Goal: Transaction & Acquisition: Purchase product/service

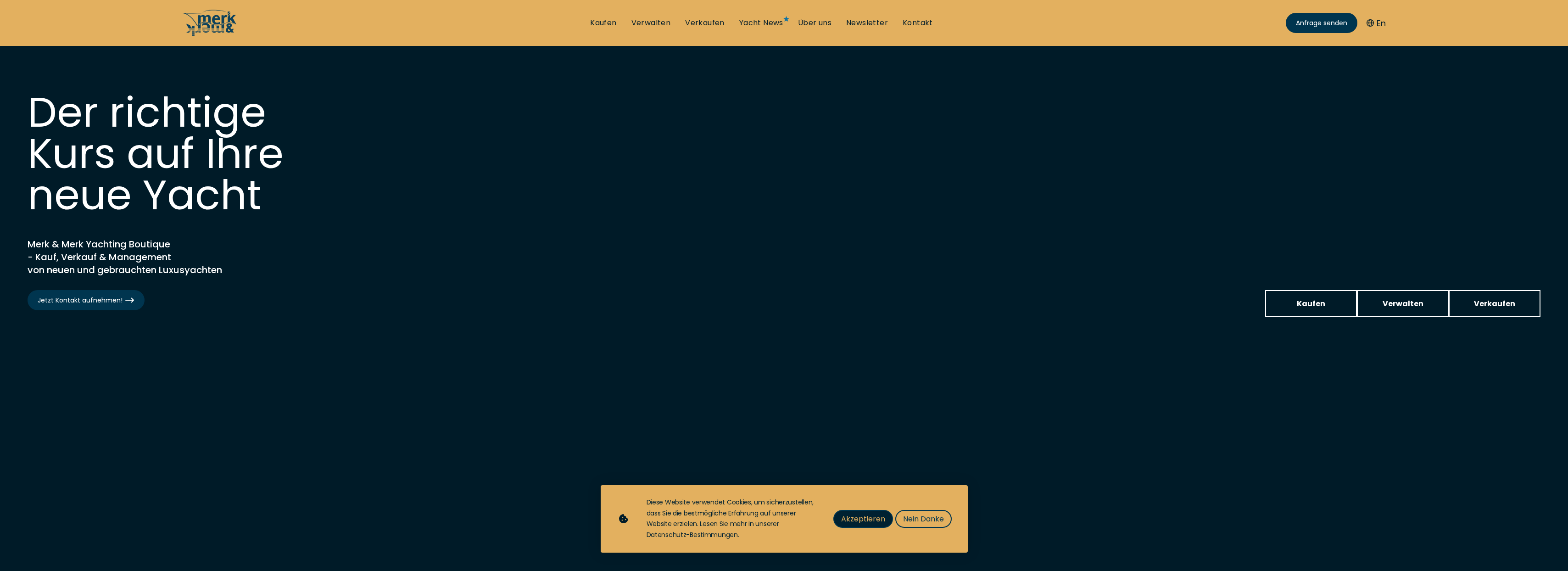
click at [859, 523] on span "Akzeptieren" at bounding box center [863, 518] width 44 height 12
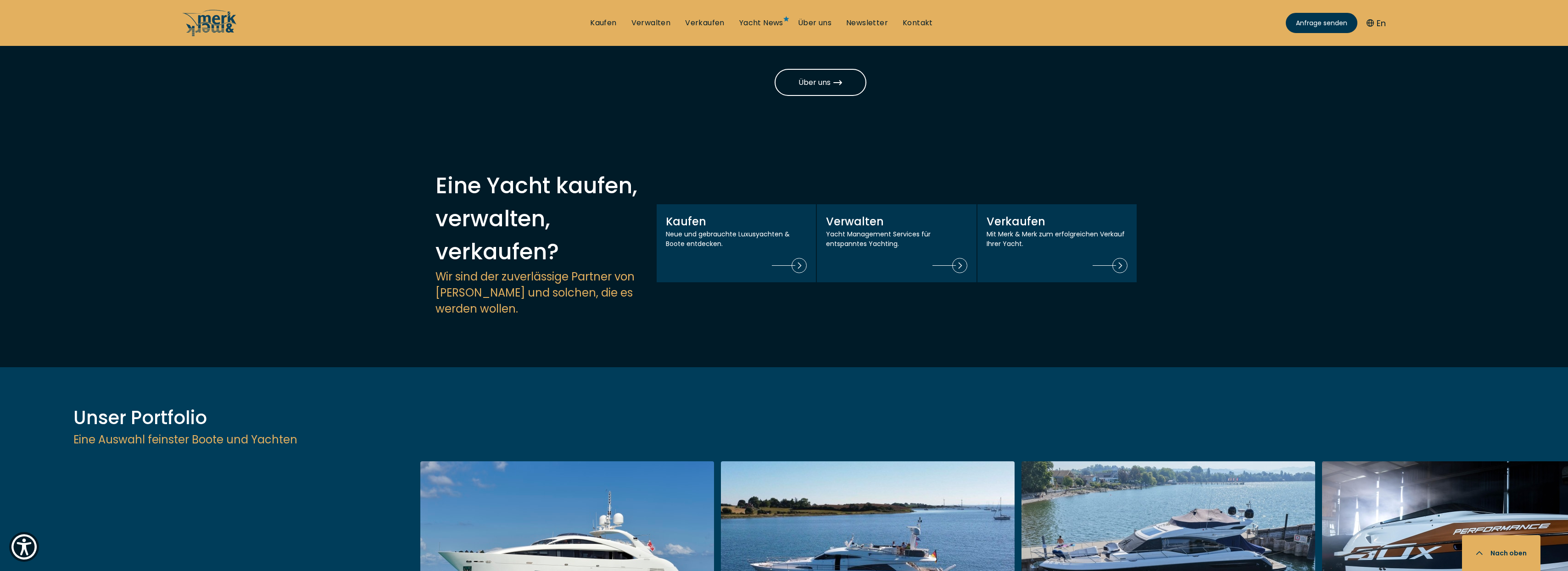
scroll to position [1055, 0]
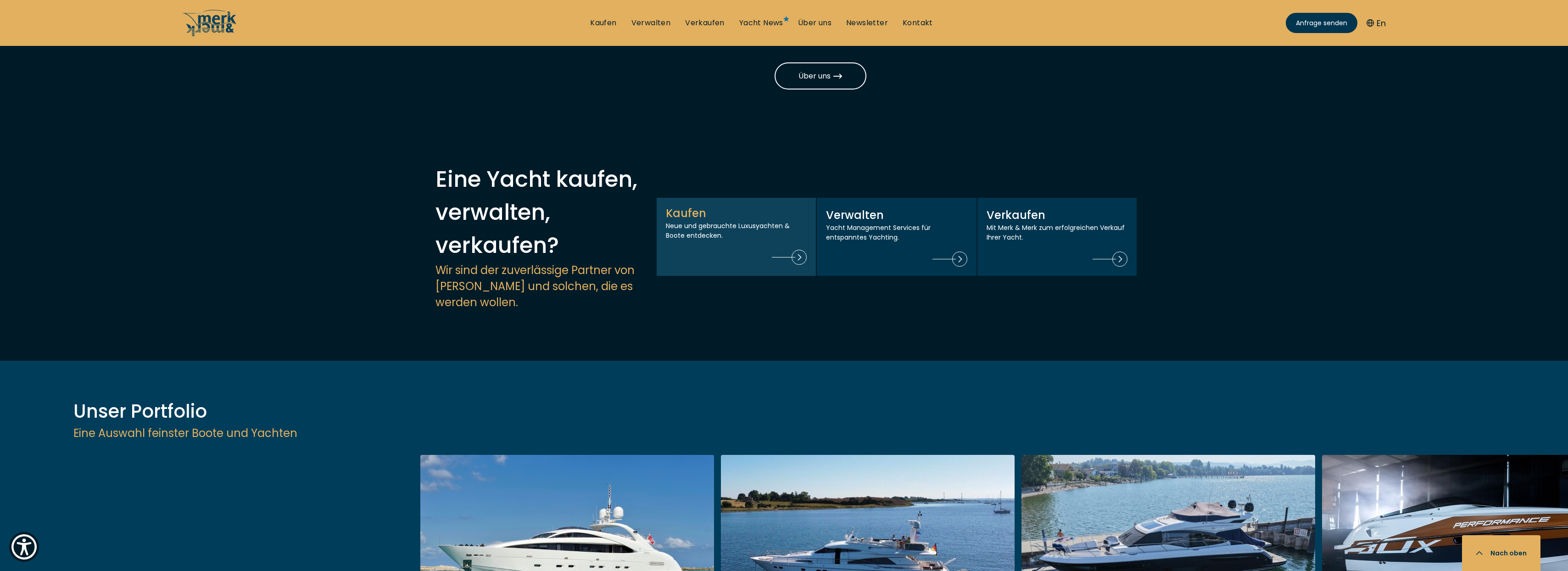
click at [797, 249] on img at bounding box center [789, 256] width 34 height 15
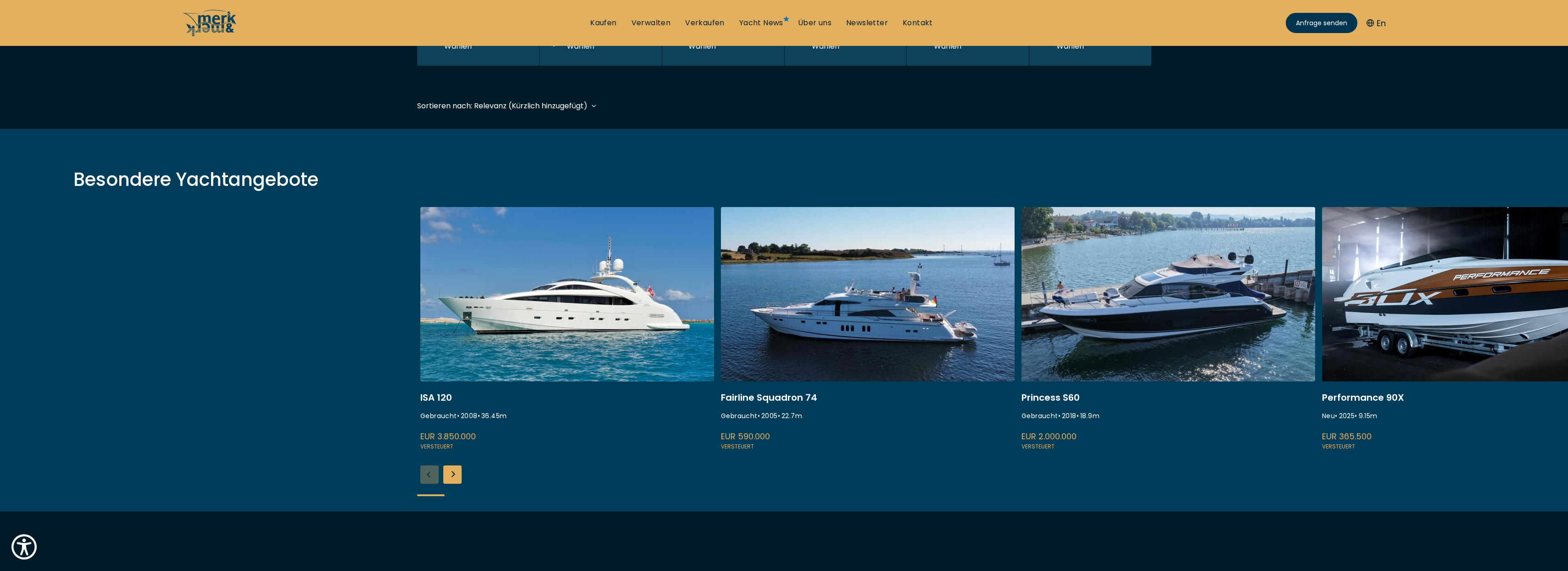
scroll to position [276, 0]
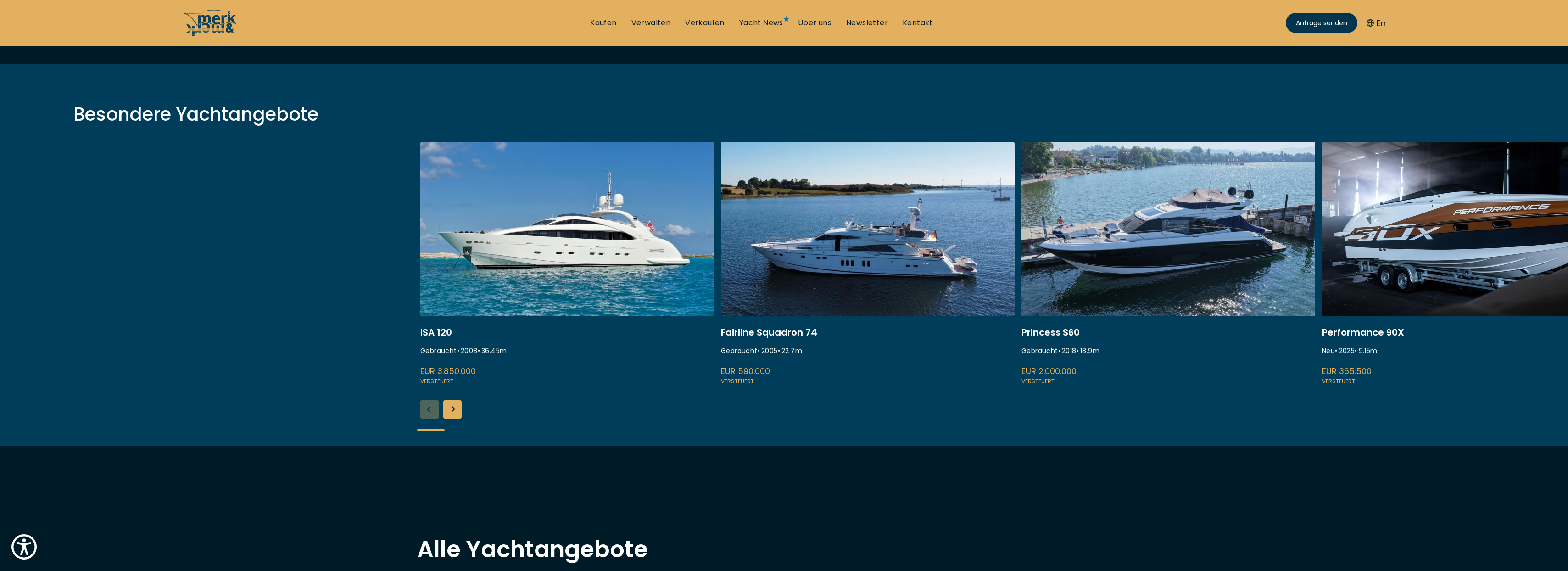
click at [453, 413] on div "Next slide" at bounding box center [452, 409] width 18 height 18
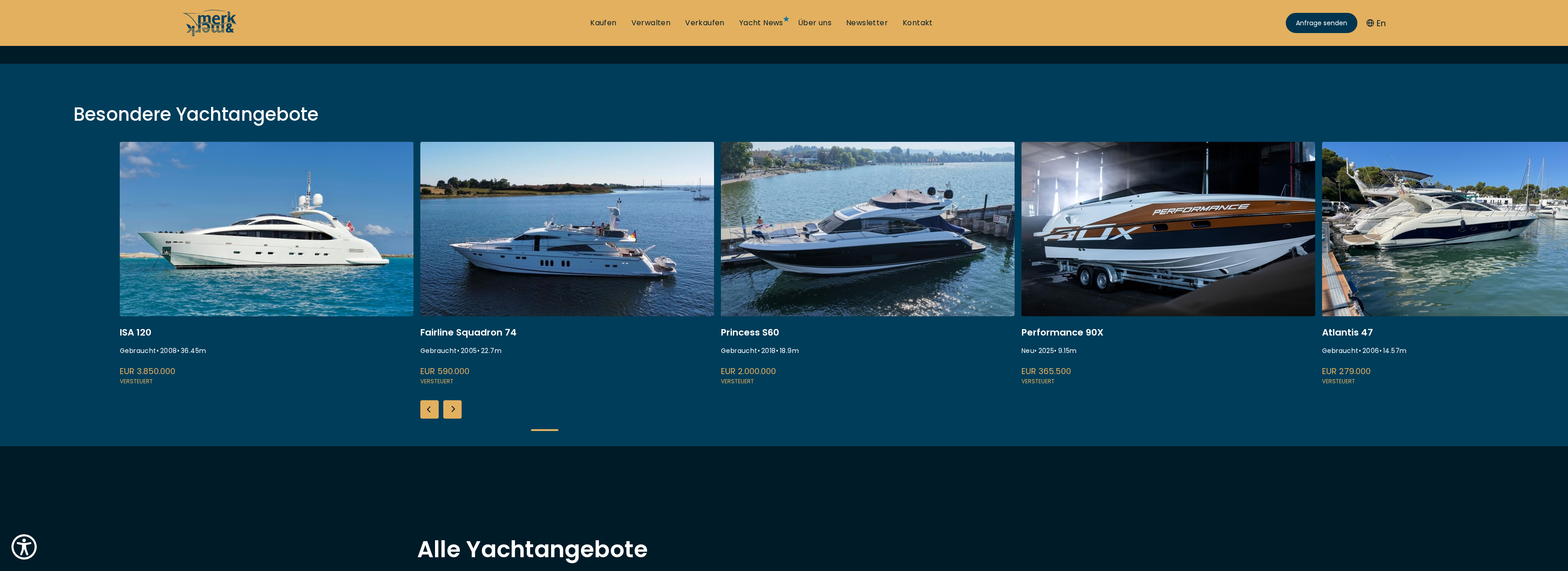
click at [453, 413] on div "Next slide" at bounding box center [452, 409] width 18 height 18
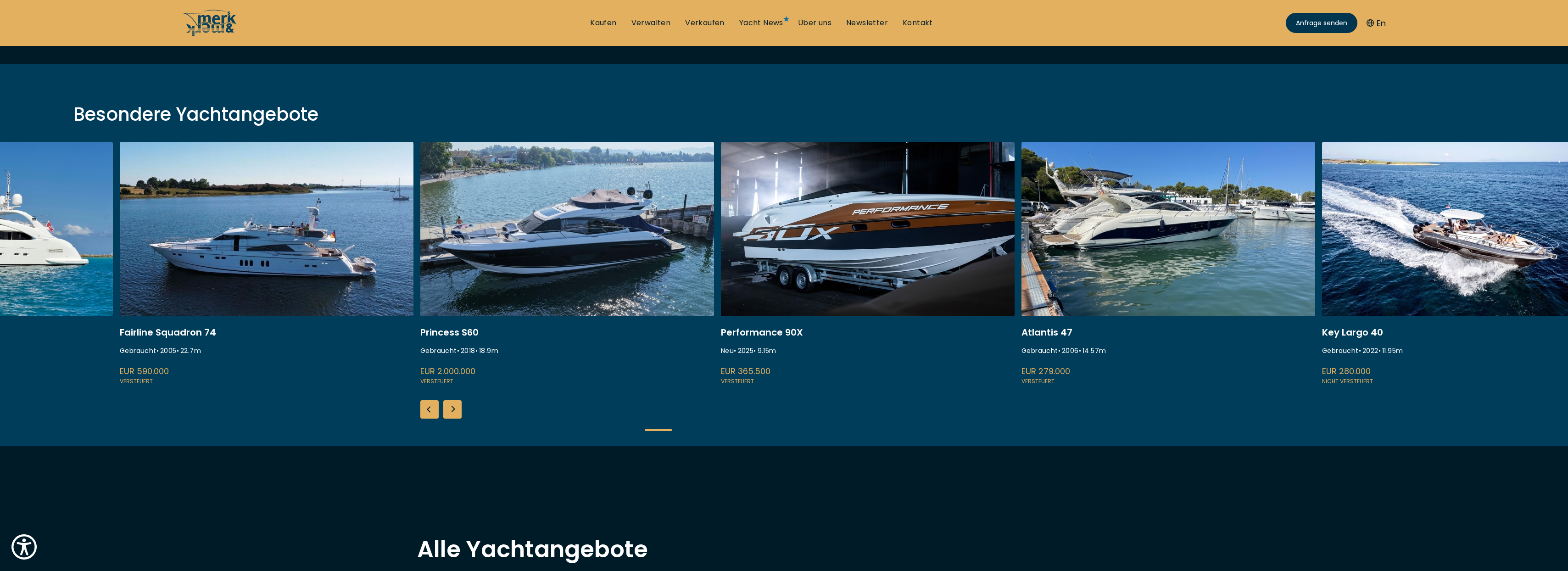
click at [453, 413] on div "Next slide" at bounding box center [452, 409] width 18 height 18
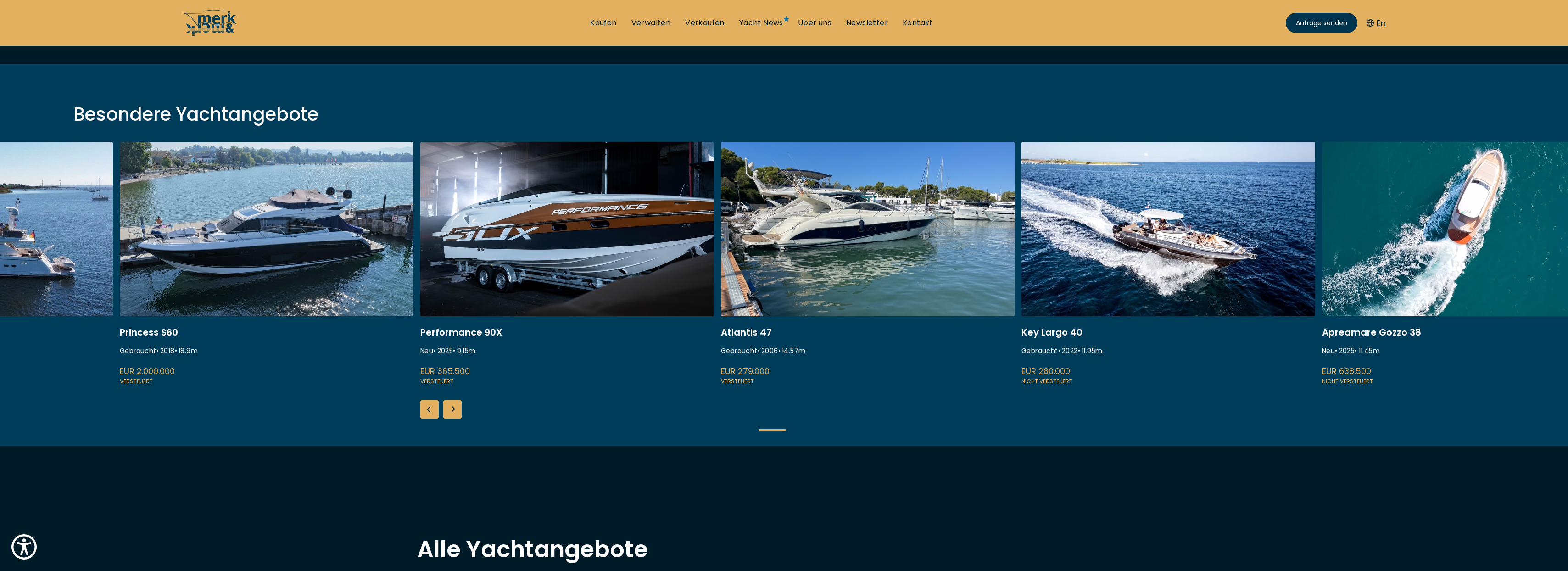
click at [453, 413] on div "Next slide" at bounding box center [452, 409] width 18 height 18
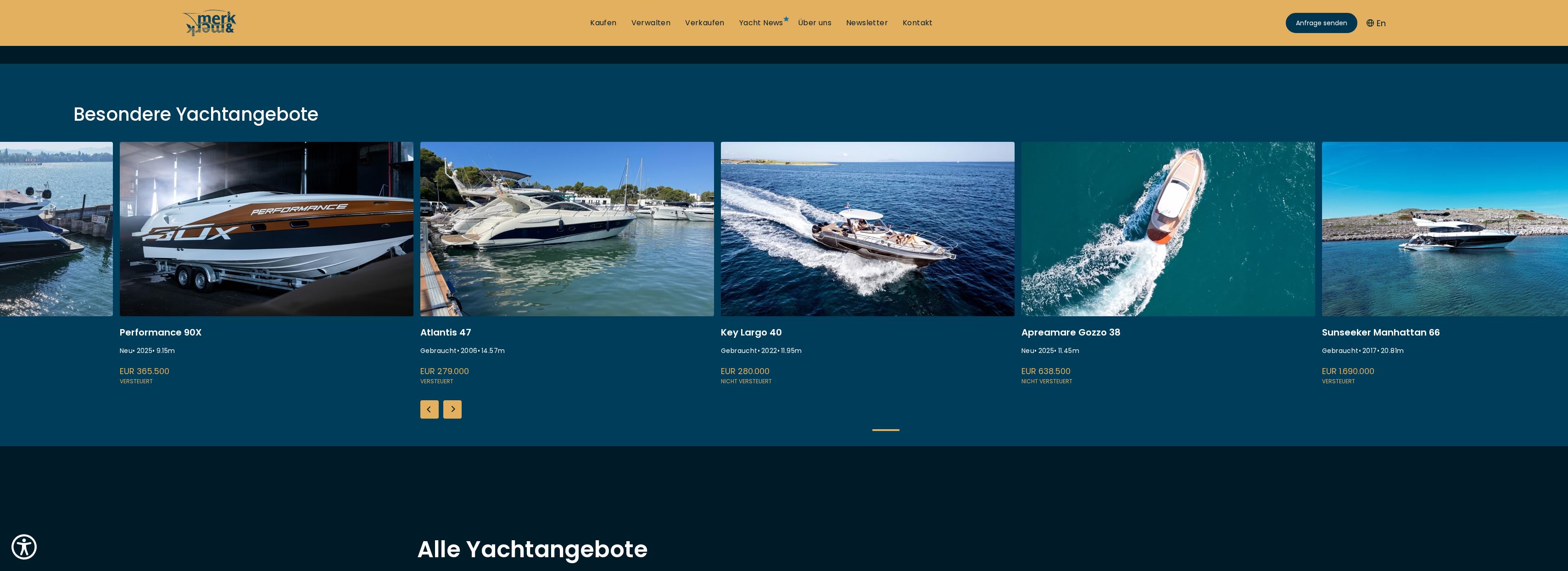
click at [453, 413] on div "Next slide" at bounding box center [452, 409] width 18 height 18
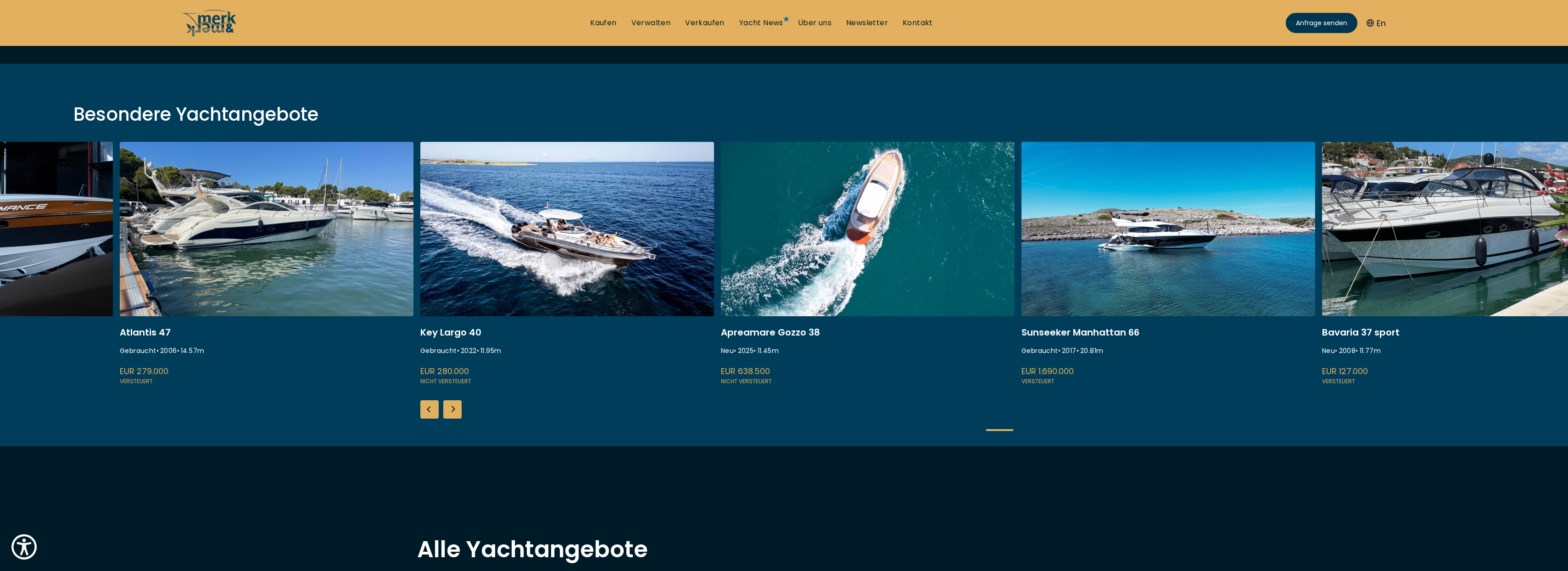
click at [453, 413] on div "Next slide" at bounding box center [452, 409] width 18 height 18
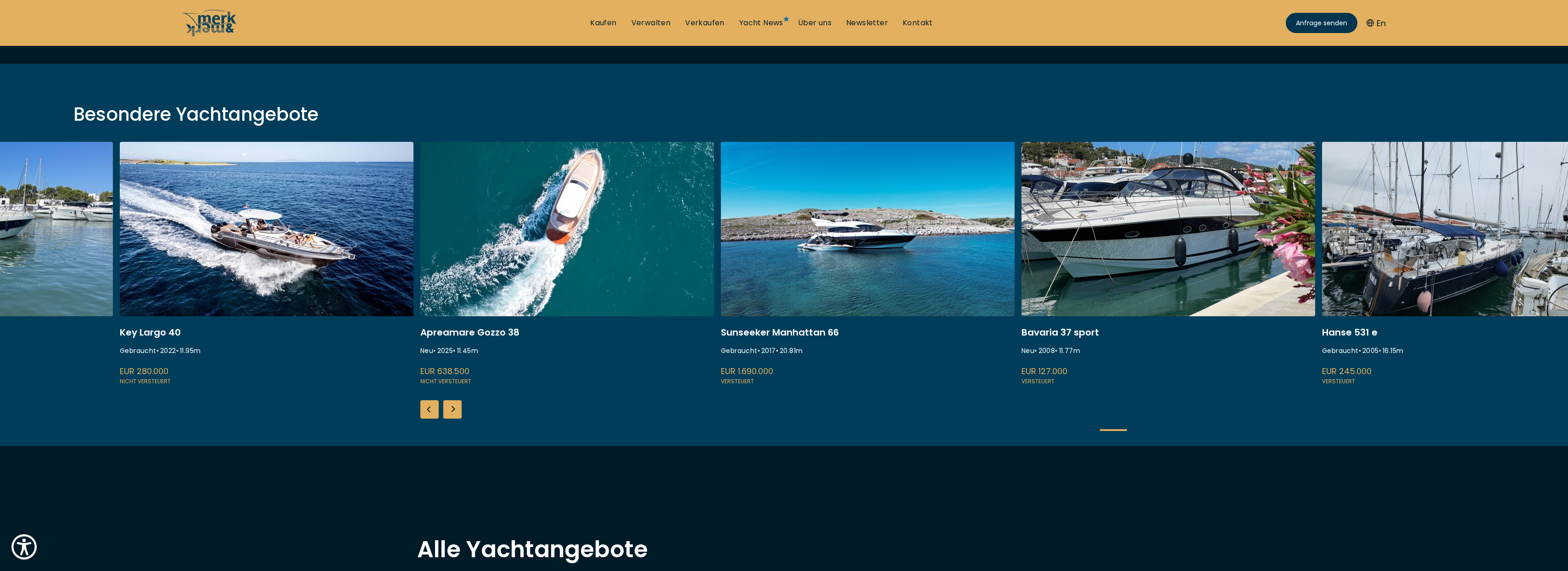
click at [453, 413] on div "Next slide" at bounding box center [452, 409] width 18 height 18
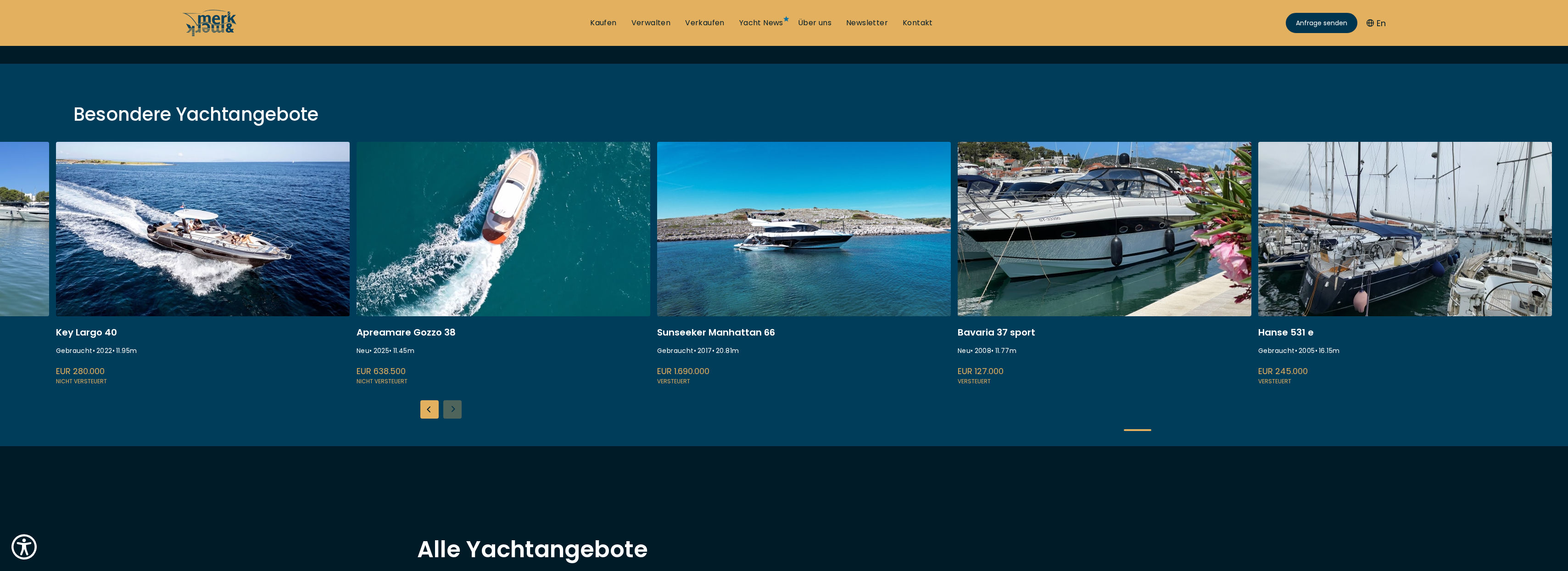
click at [453, 413] on div "ISA 120 Gebraucht • 2008 • 36.45 m EUR 3.850.000 Versteuert Fairline Squadron 7…" at bounding box center [784, 294] width 1568 height 305
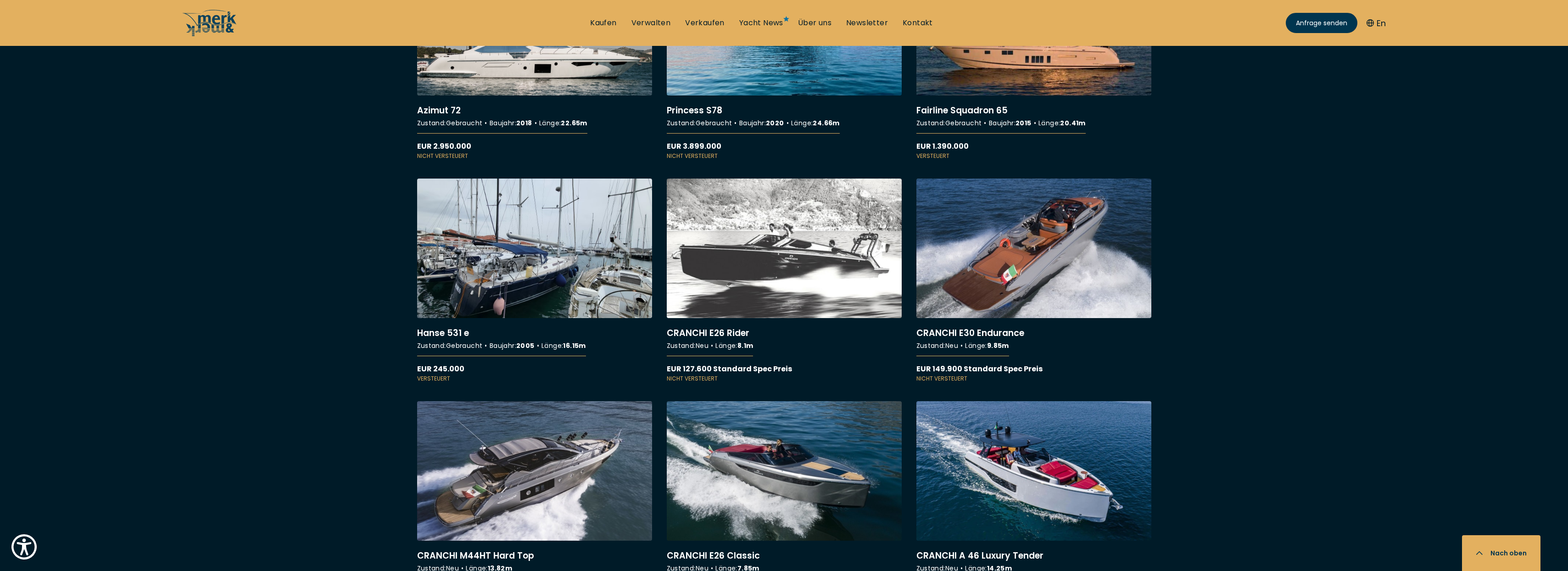
scroll to position [5964, 0]
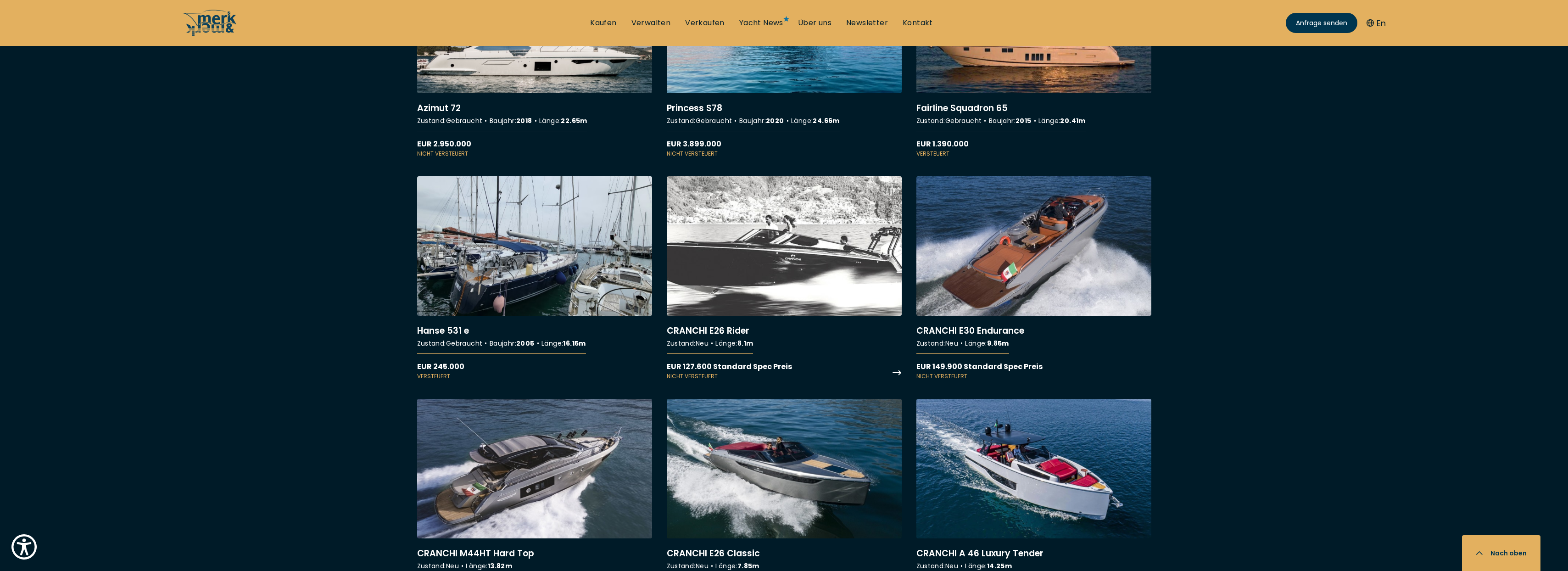
click at [786, 270] on link "More details about CRANCHI E26 Rider" at bounding box center [783, 277] width 235 height 204
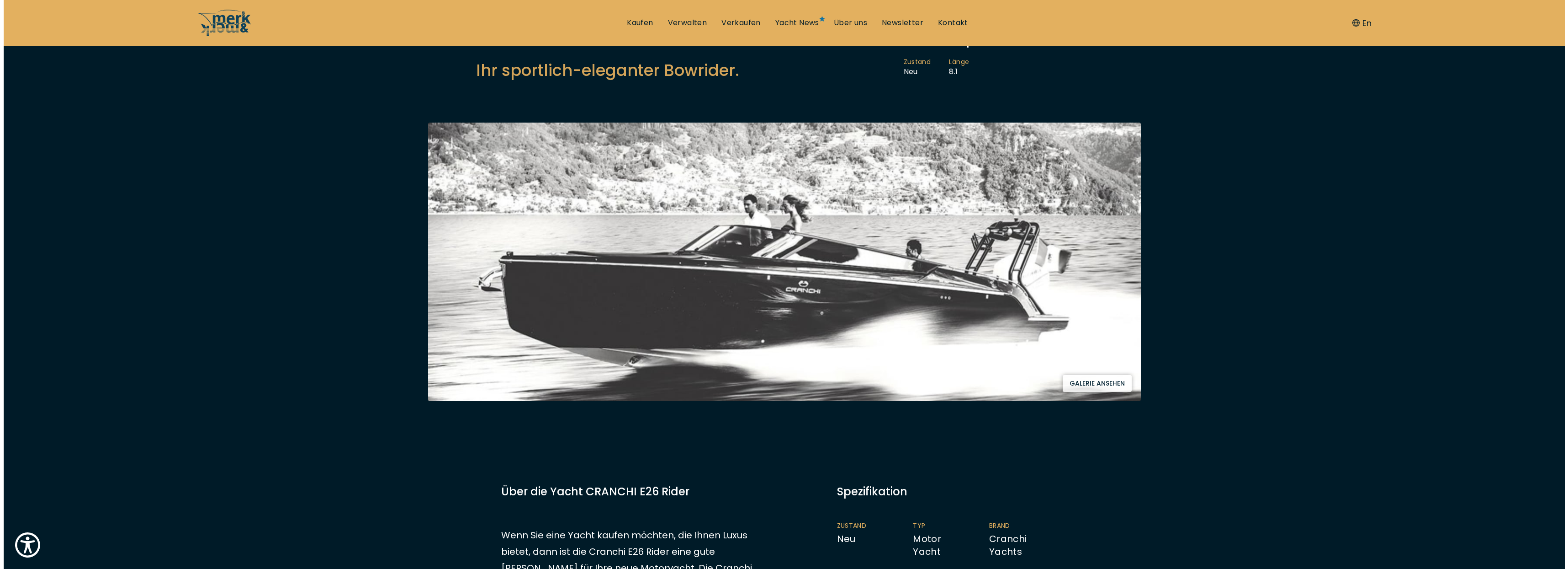
scroll to position [182, 0]
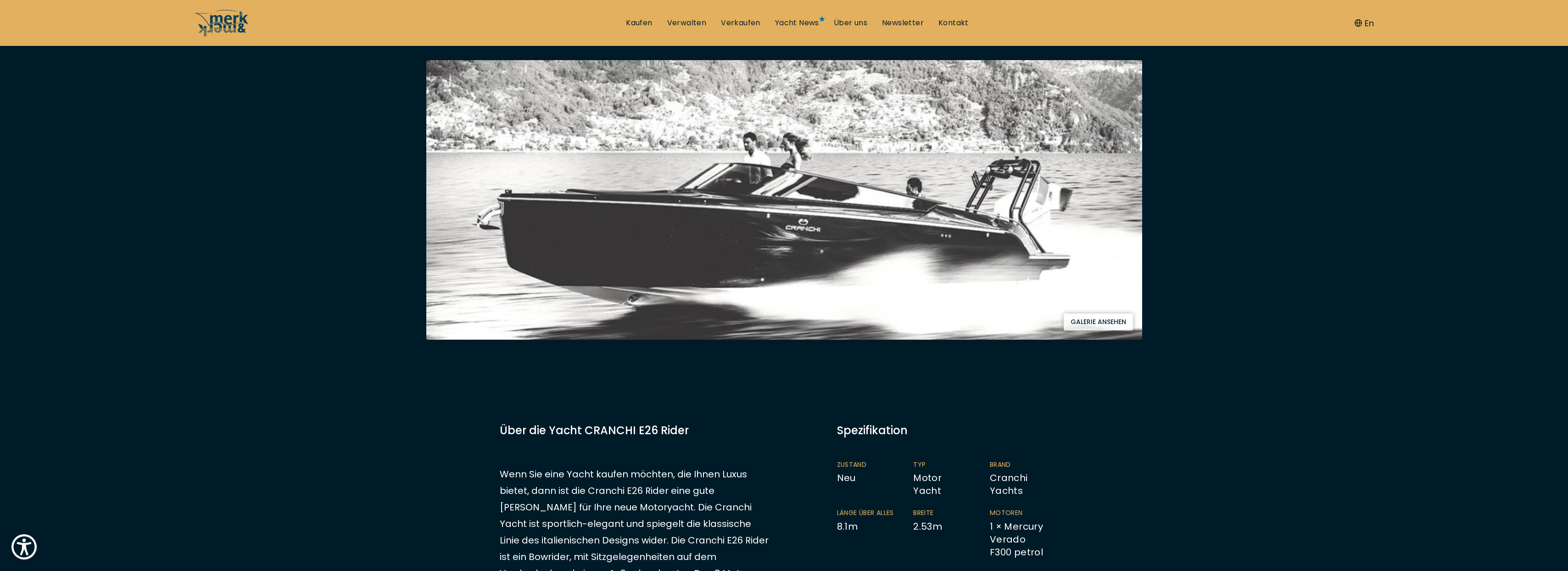
click at [1087, 323] on button "Galerie ansehen" at bounding box center [1098, 322] width 69 height 17
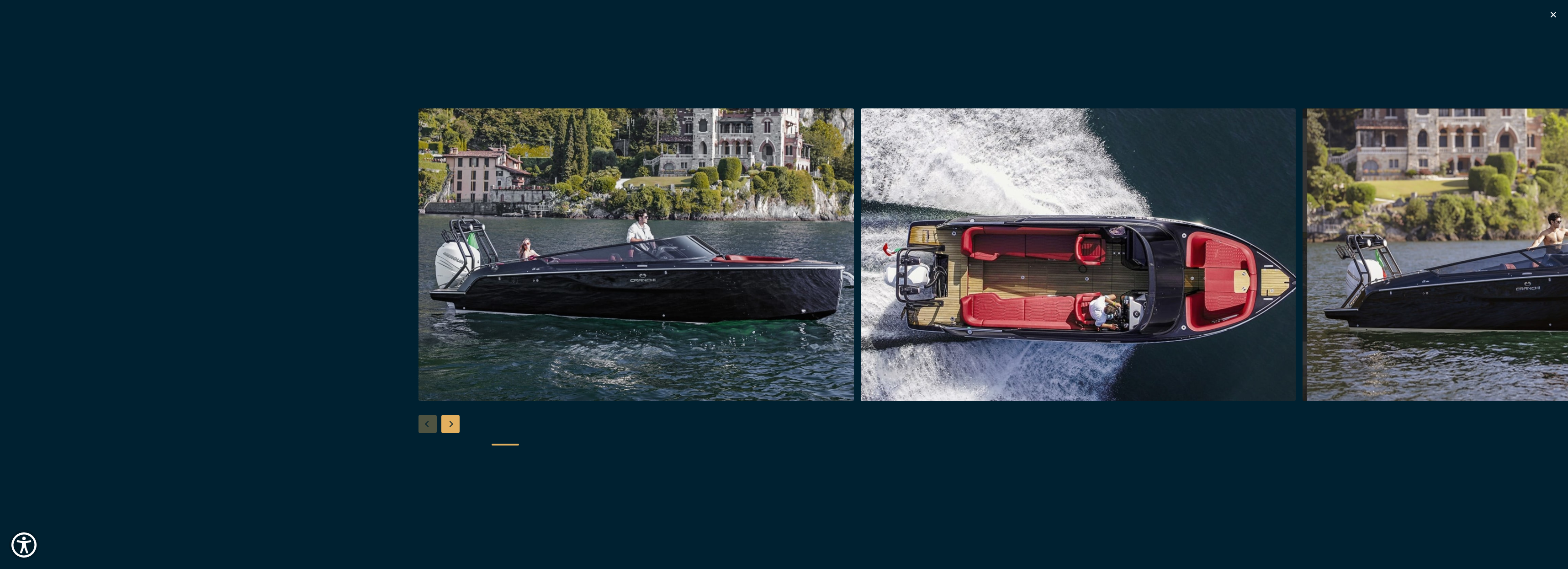
click at [453, 430] on div "Next slide" at bounding box center [450, 424] width 18 height 18
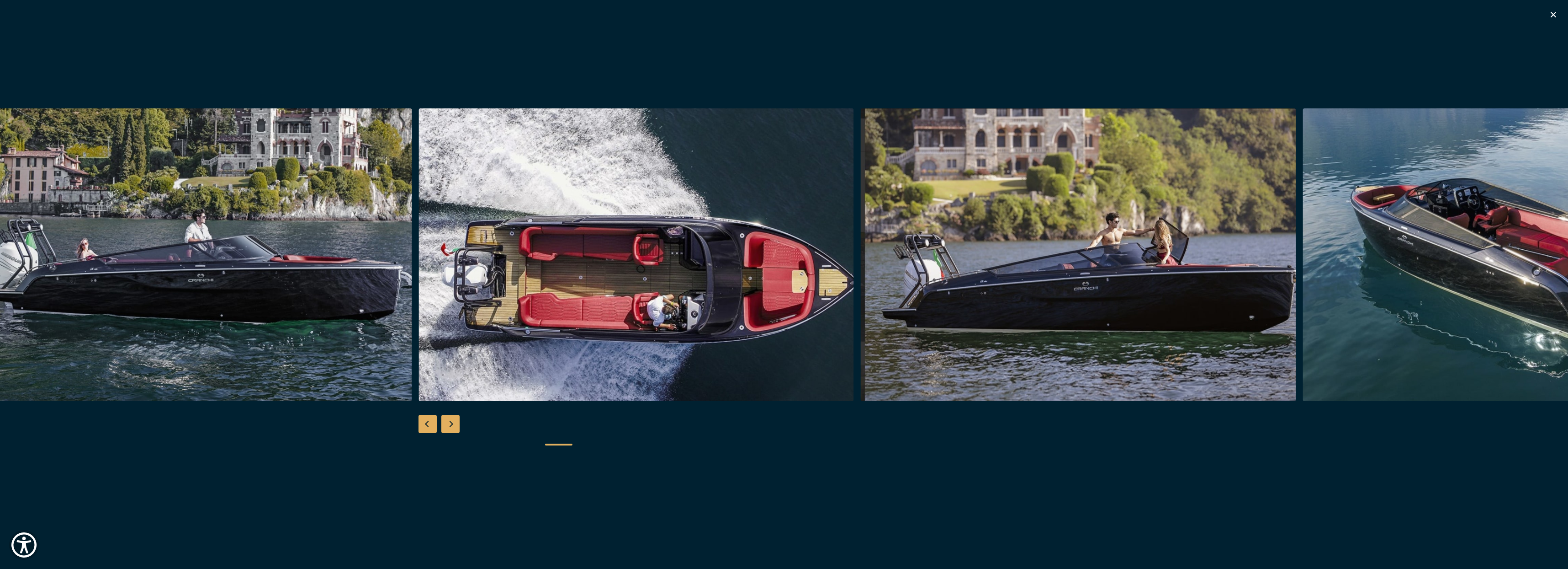
click at [453, 426] on div "Next slide" at bounding box center [450, 424] width 18 height 18
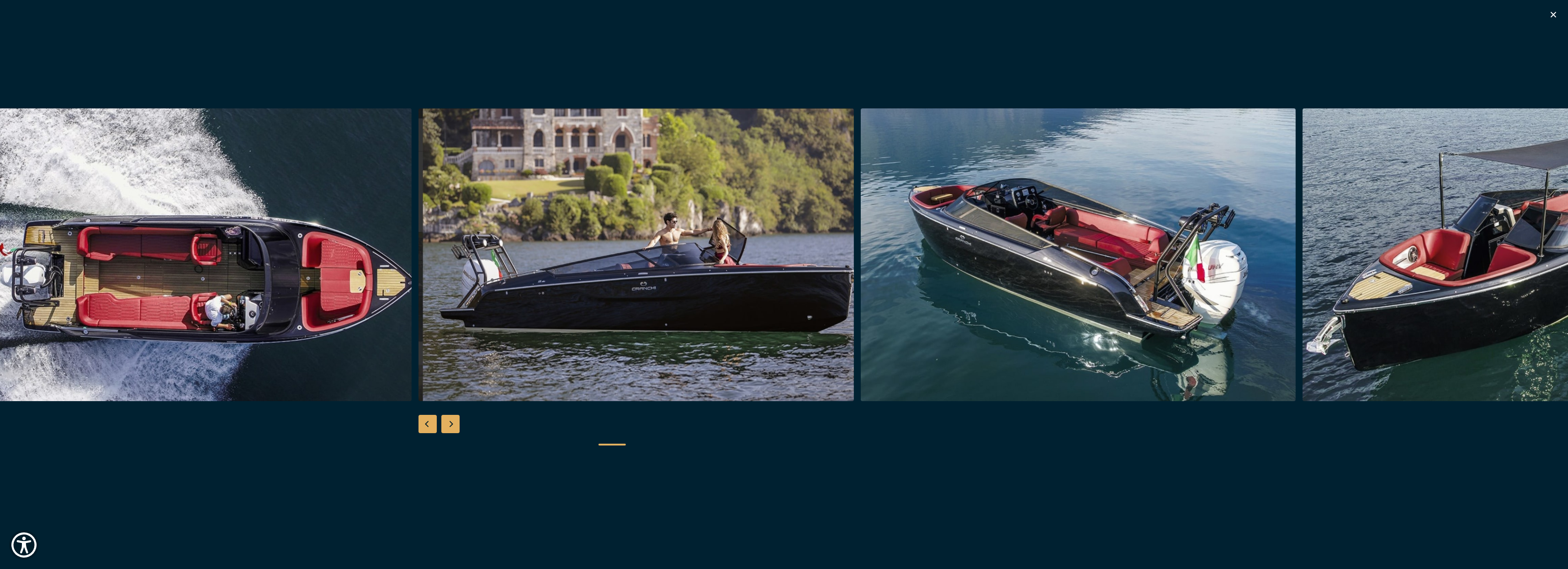
click at [453, 426] on div "Next slide" at bounding box center [450, 424] width 18 height 18
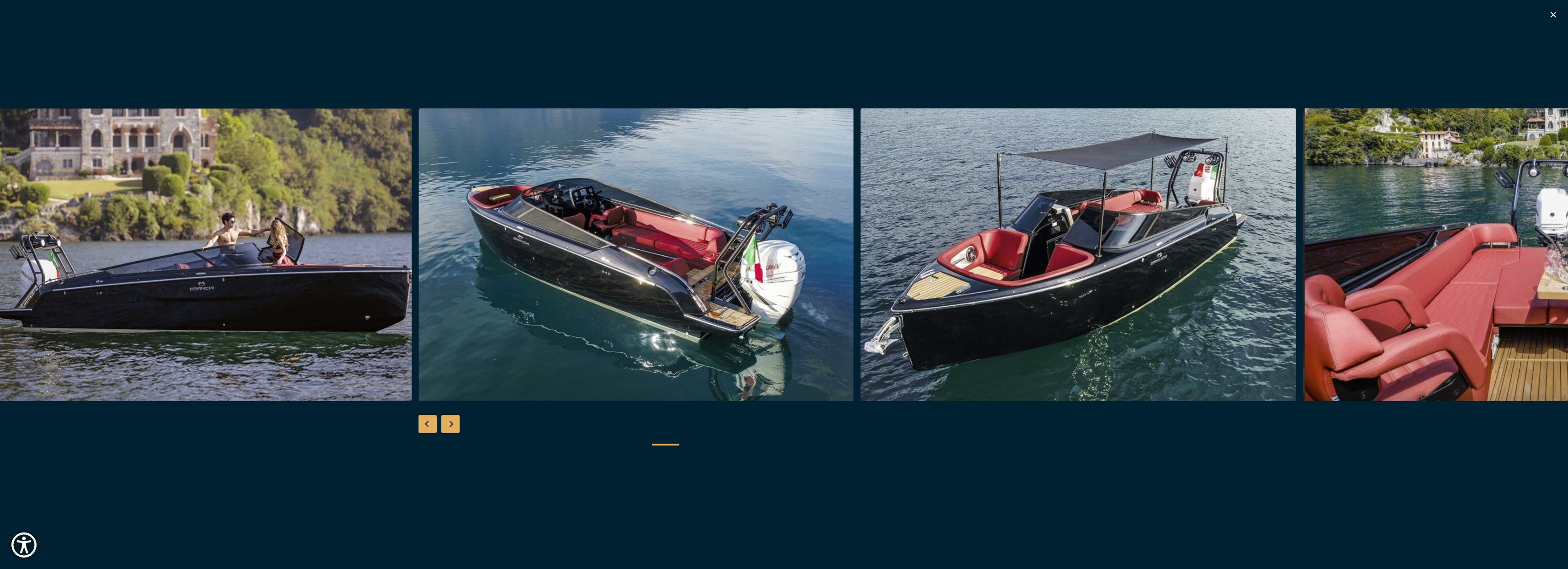
click at [453, 426] on div "Next slide" at bounding box center [450, 424] width 18 height 18
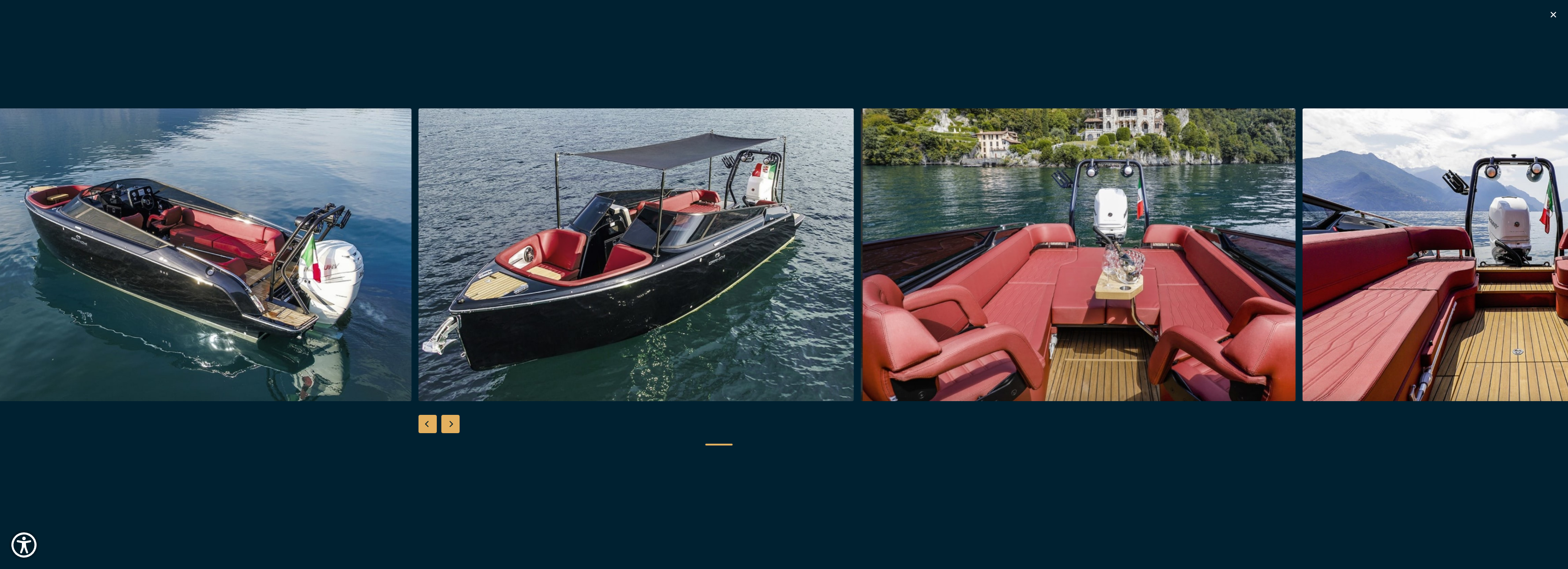
click at [453, 426] on div "Next slide" at bounding box center [450, 424] width 18 height 18
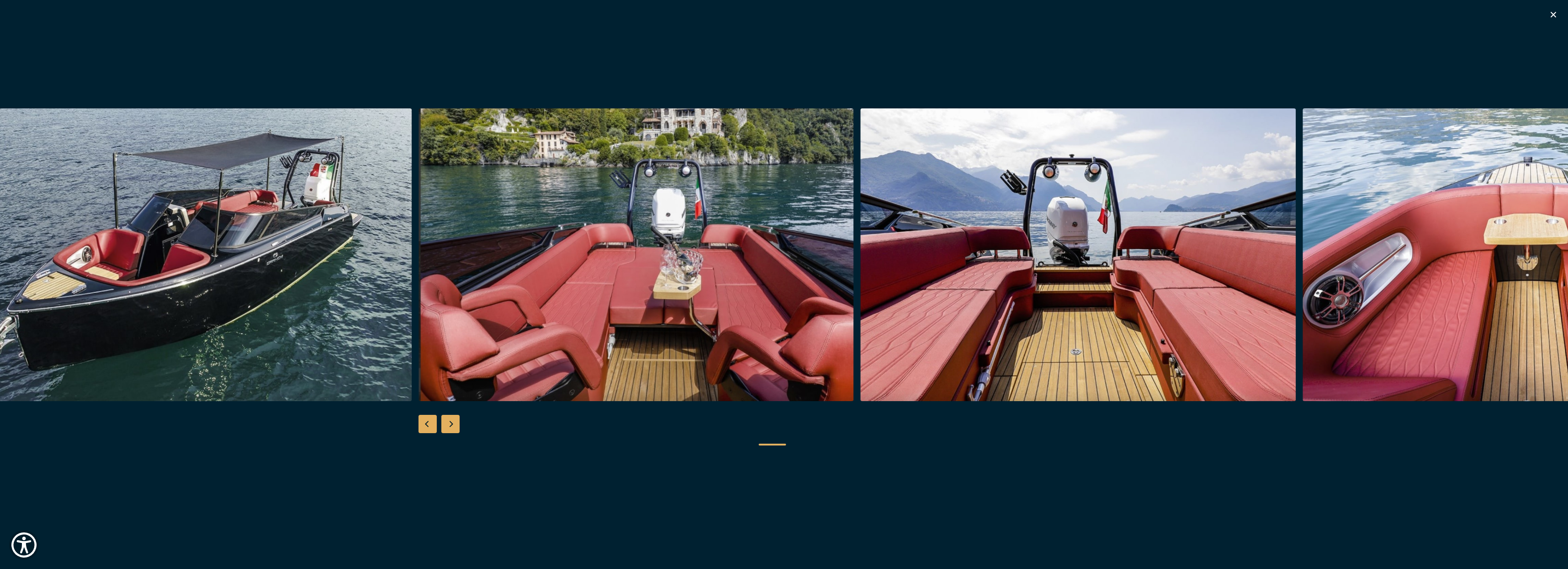
click at [453, 426] on div "Next slide" at bounding box center [450, 424] width 18 height 18
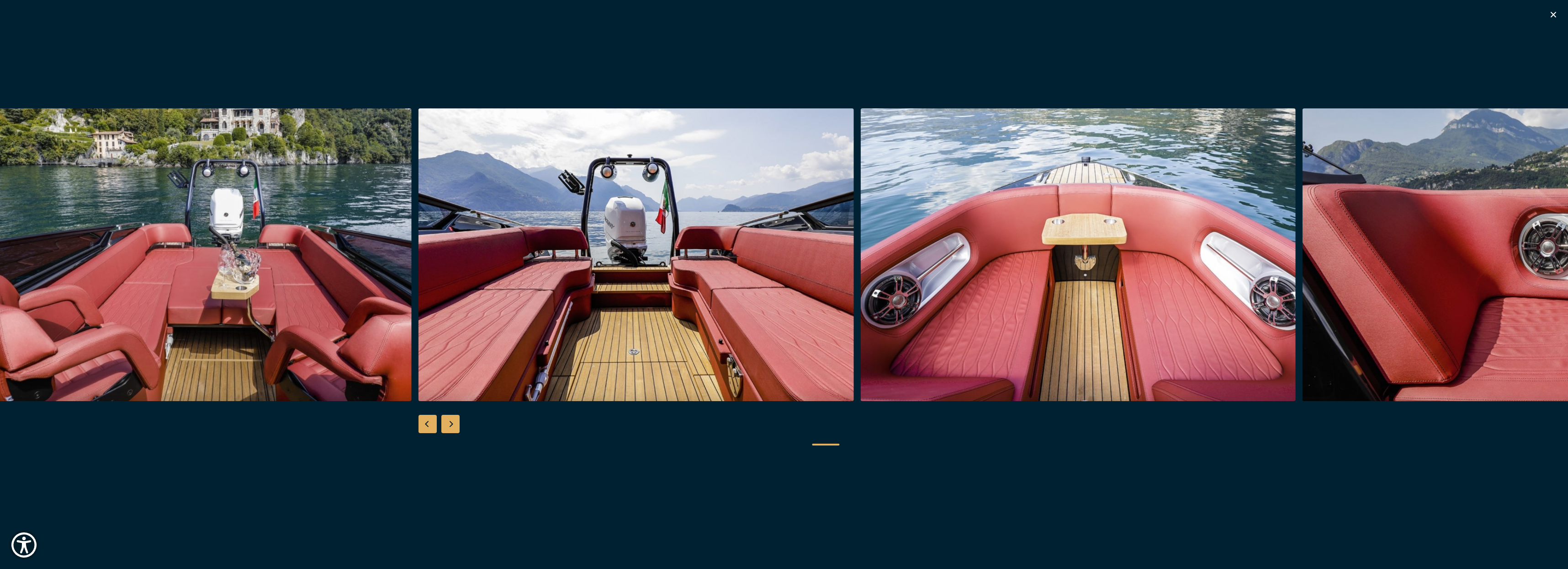
click at [453, 426] on div "Next slide" at bounding box center [450, 424] width 18 height 18
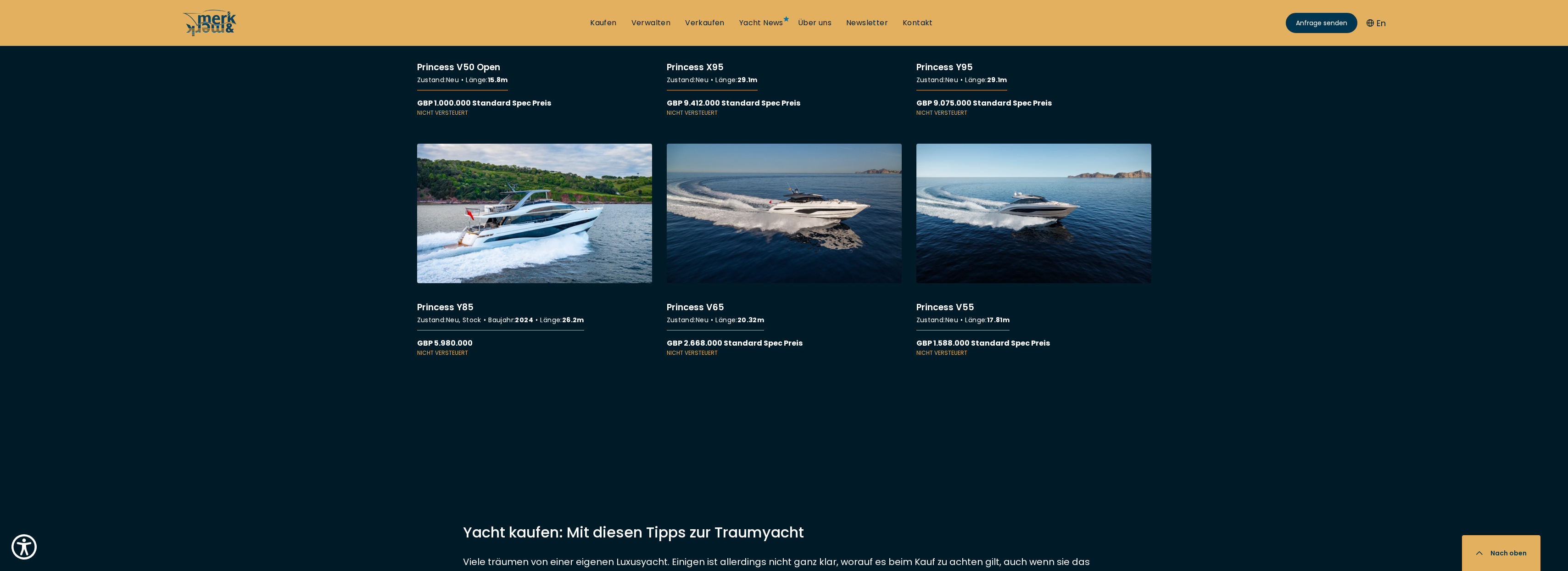
scroll to position [8762, 0]
